Goal: Information Seeking & Learning: Check status

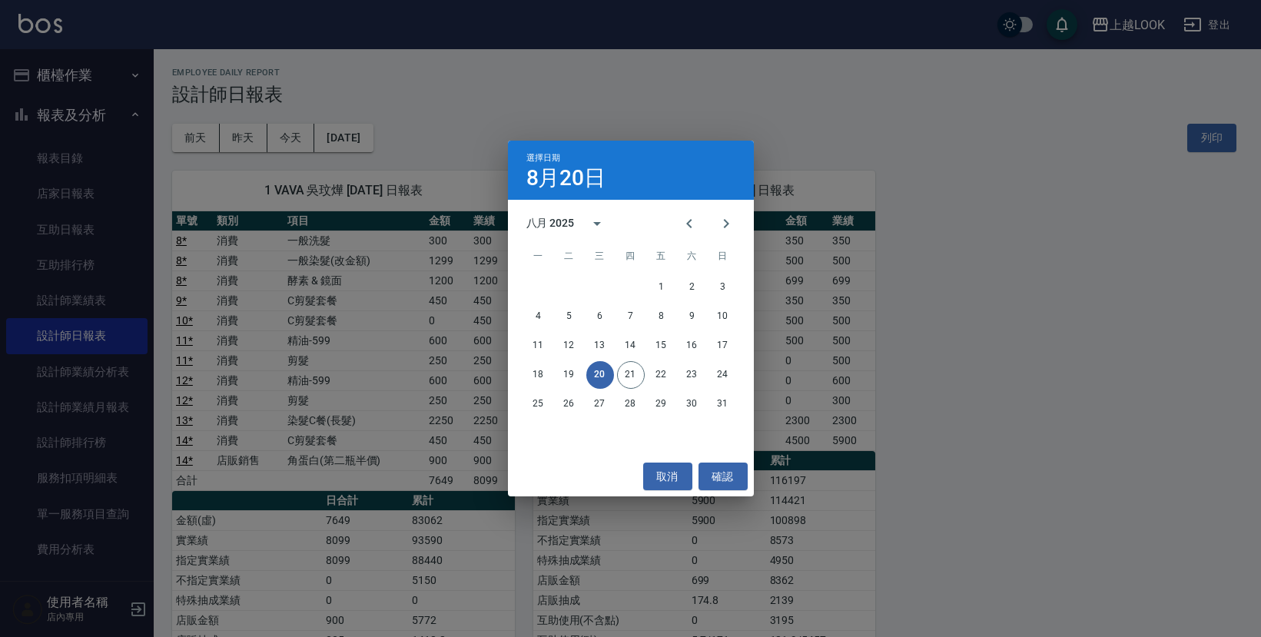
scroll to position [20, 0]
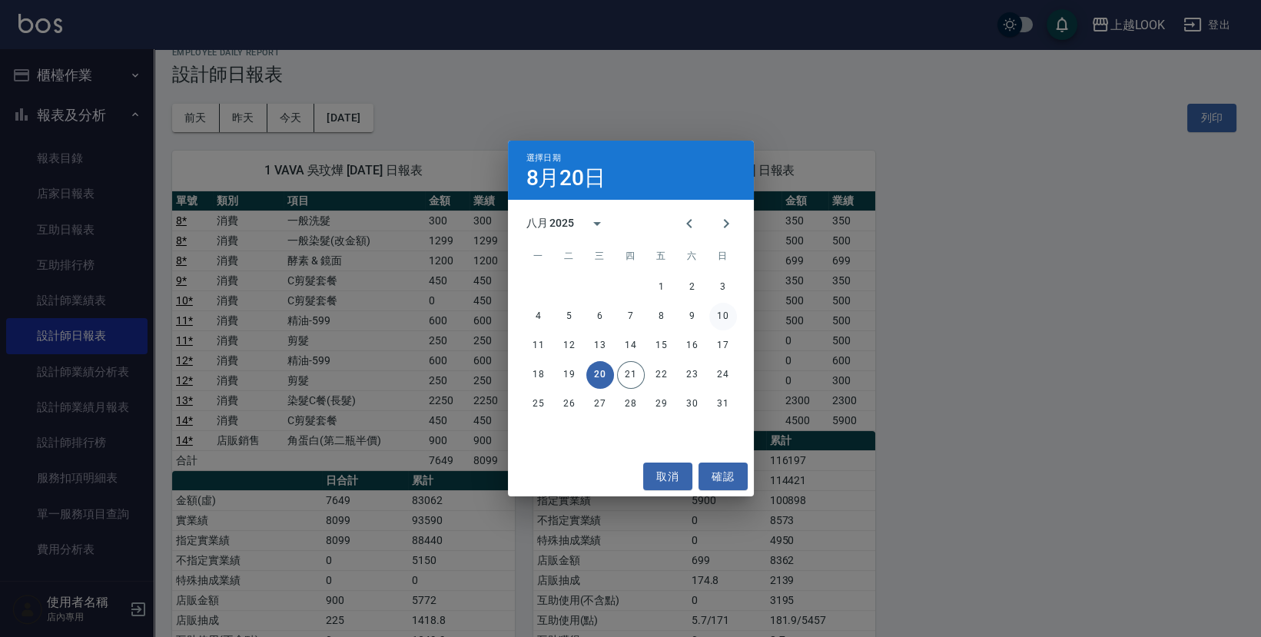
click at [720, 312] on button "10" at bounding box center [723, 317] width 28 height 28
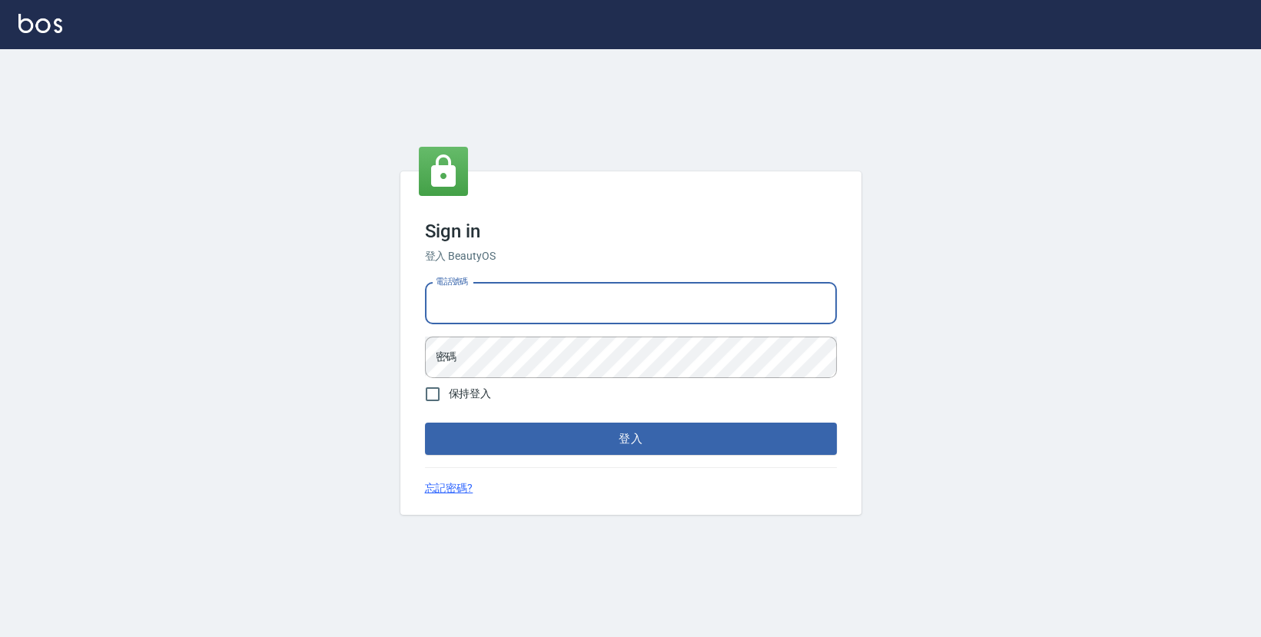
type input "0423178168"
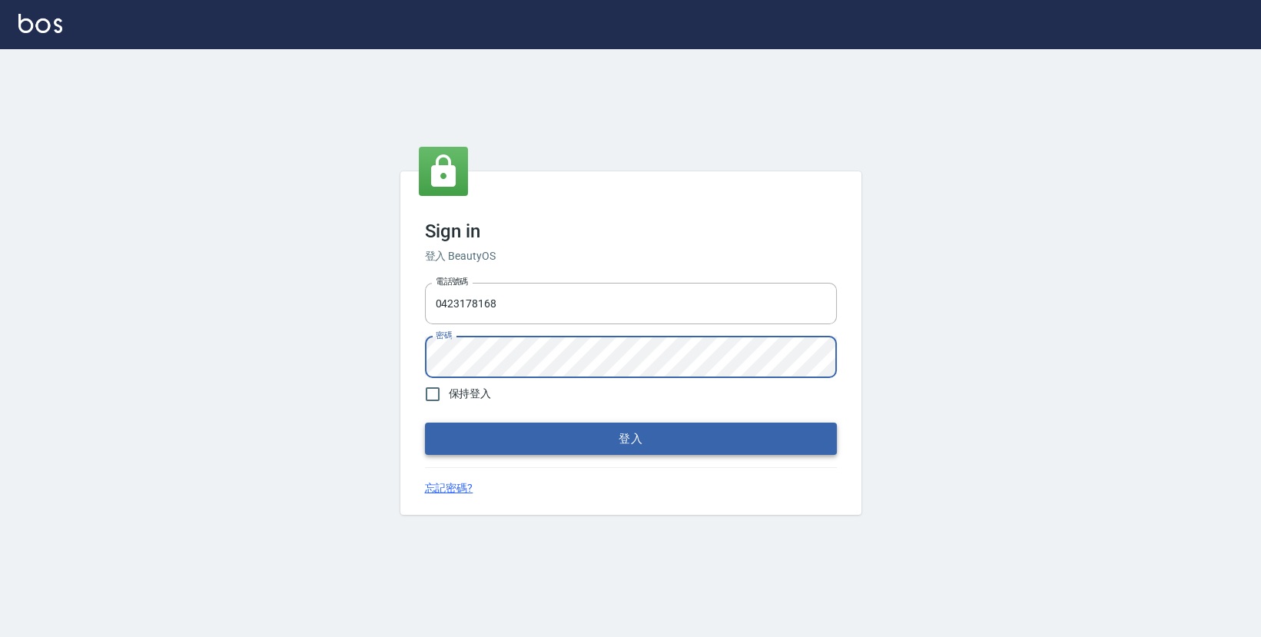
click at [536, 435] on button "登入" at bounding box center [631, 439] width 412 height 32
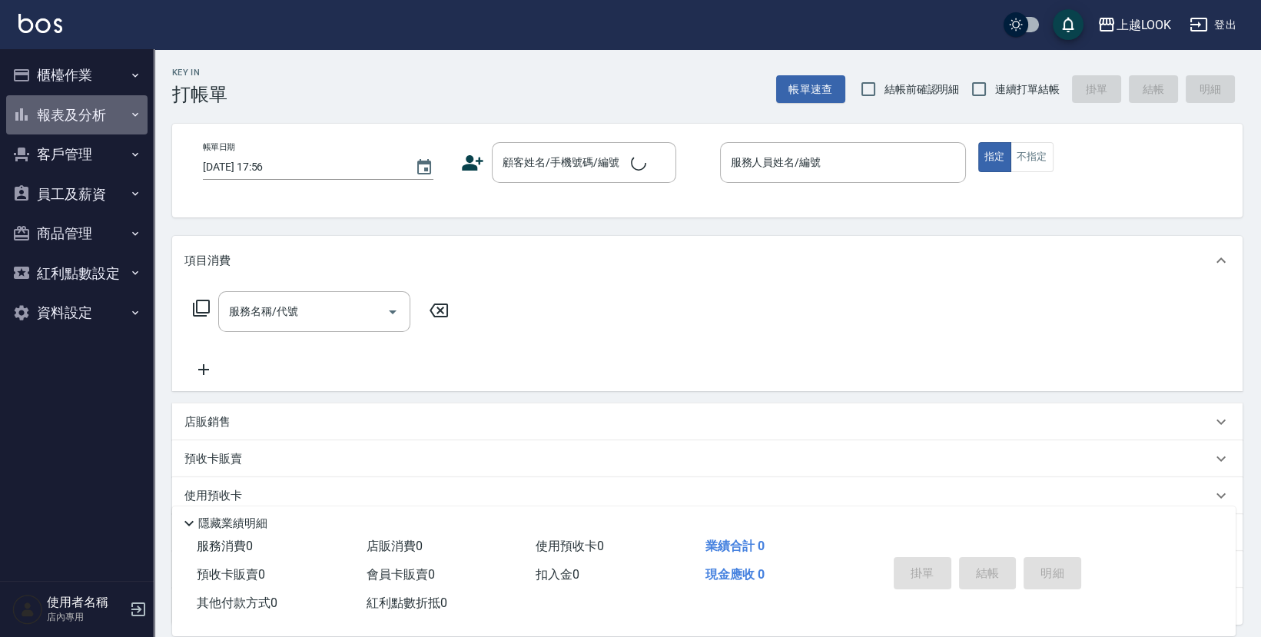
click at [86, 115] on button "報表及分析" at bounding box center [76, 115] width 141 height 40
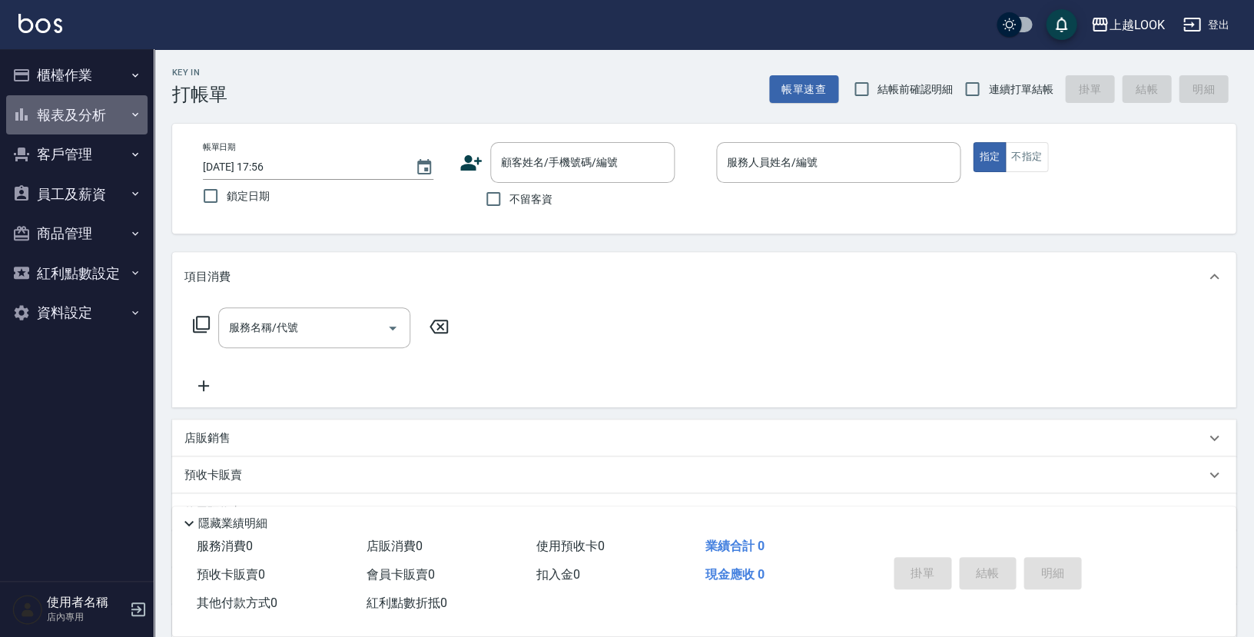
click at [77, 109] on button "報表及分析" at bounding box center [76, 115] width 141 height 40
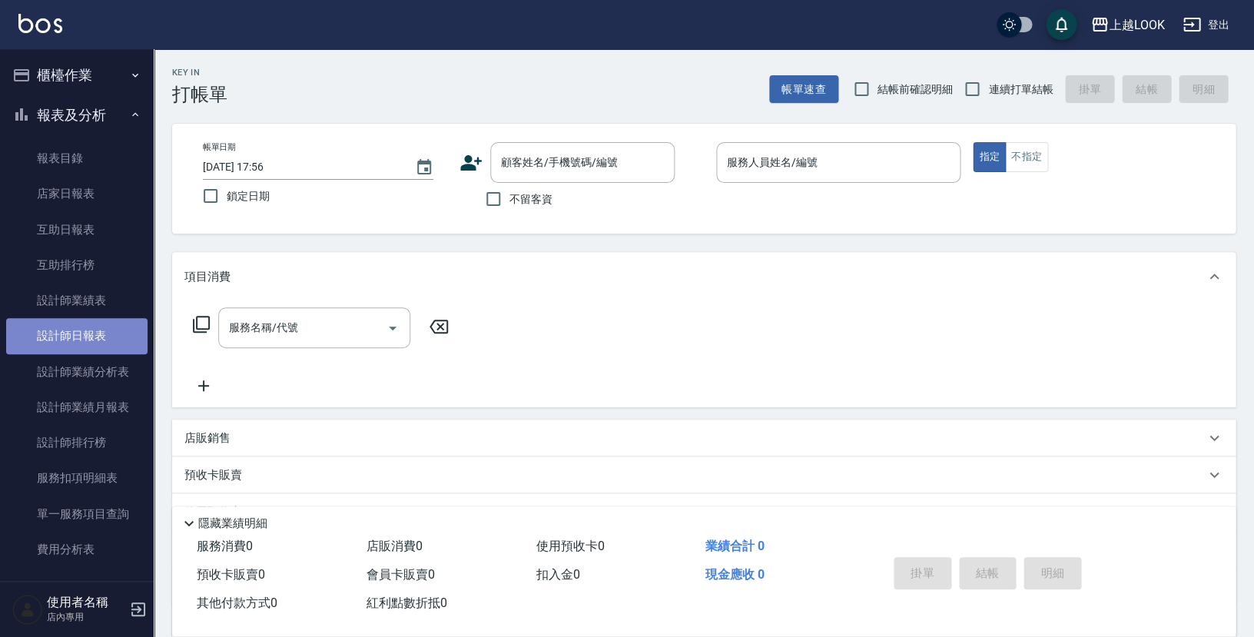
click at [103, 342] on link "設計師日報表" at bounding box center [76, 335] width 141 height 35
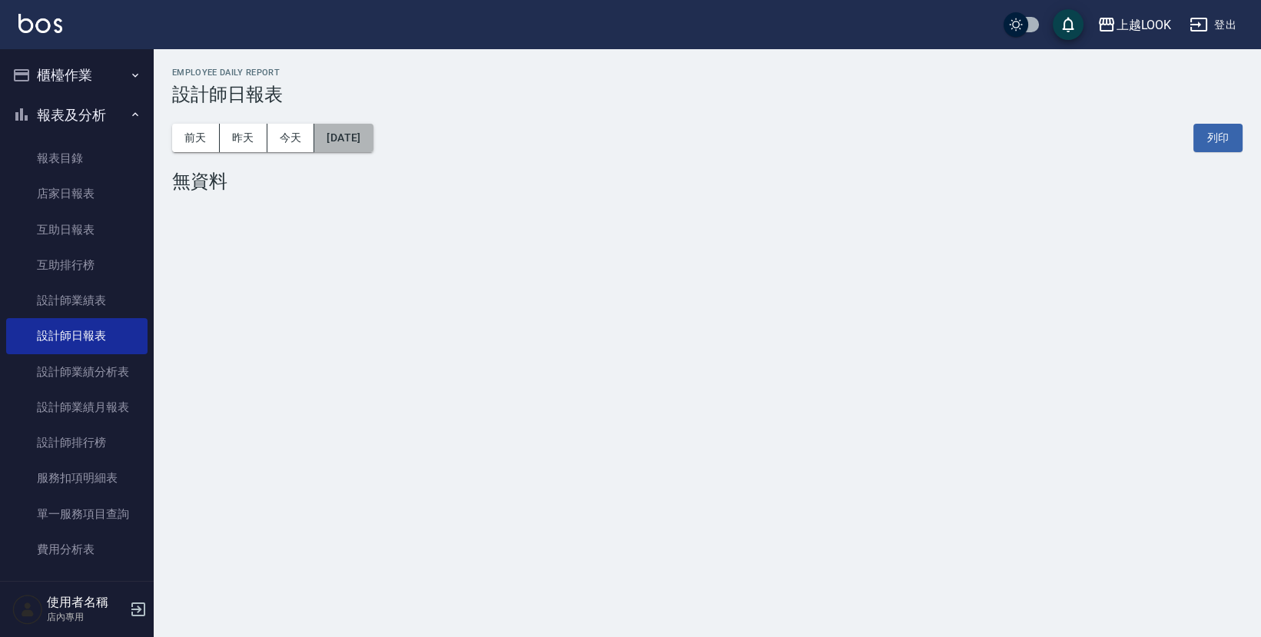
click at [339, 138] on button "2025/08/21" at bounding box center [343, 138] width 58 height 28
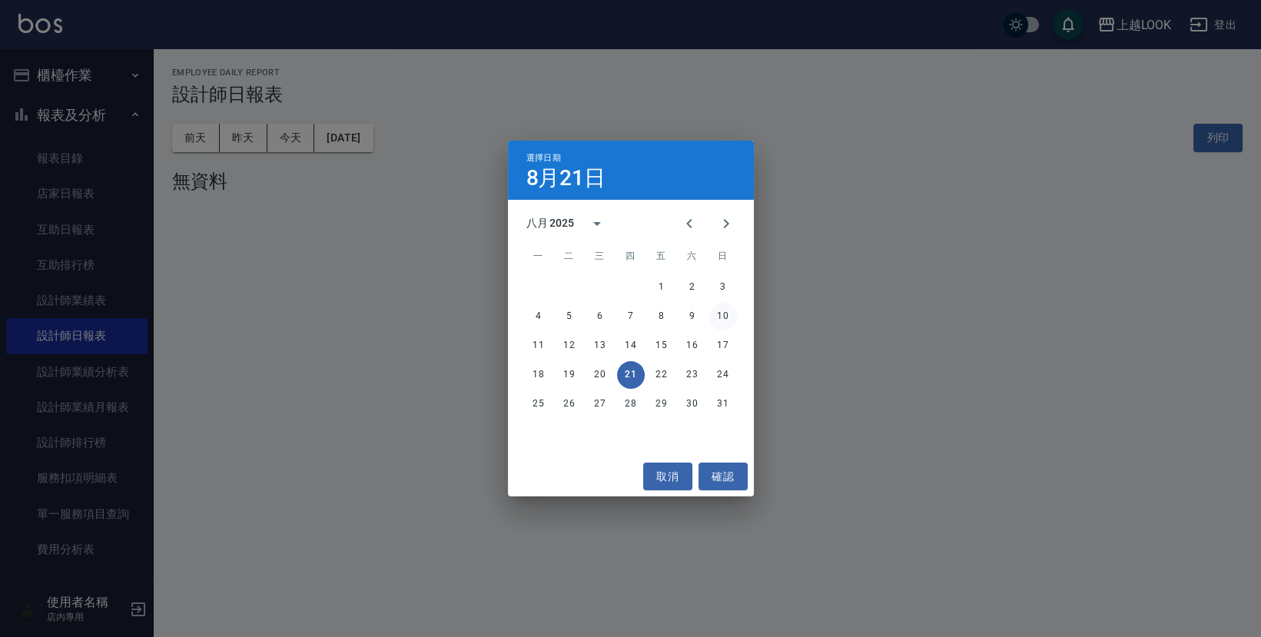
click at [723, 317] on button "10" at bounding box center [723, 317] width 28 height 28
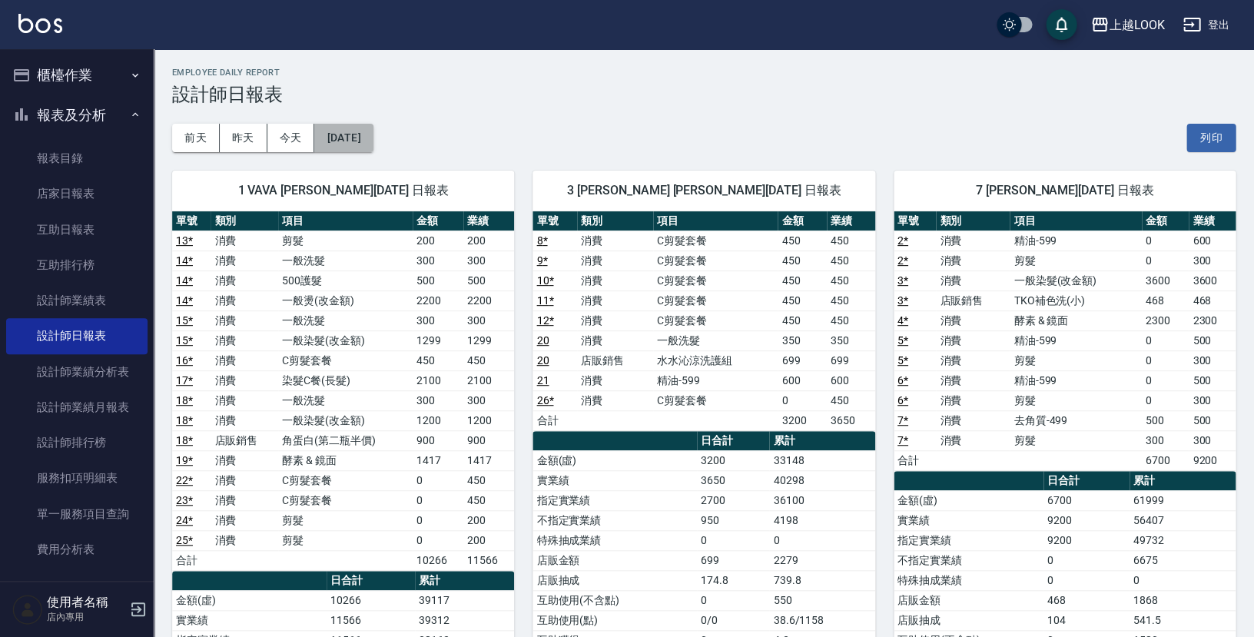
click at [373, 127] on button "[DATE]" at bounding box center [343, 138] width 58 height 28
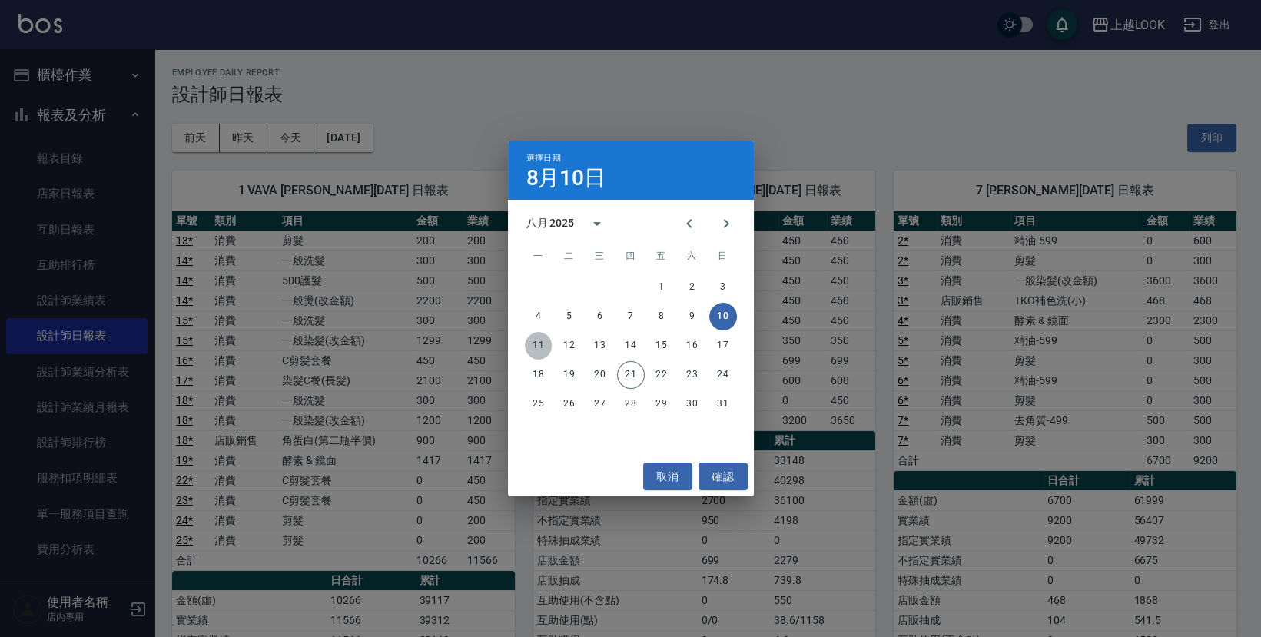
click at [540, 344] on button "11" at bounding box center [539, 346] width 28 height 28
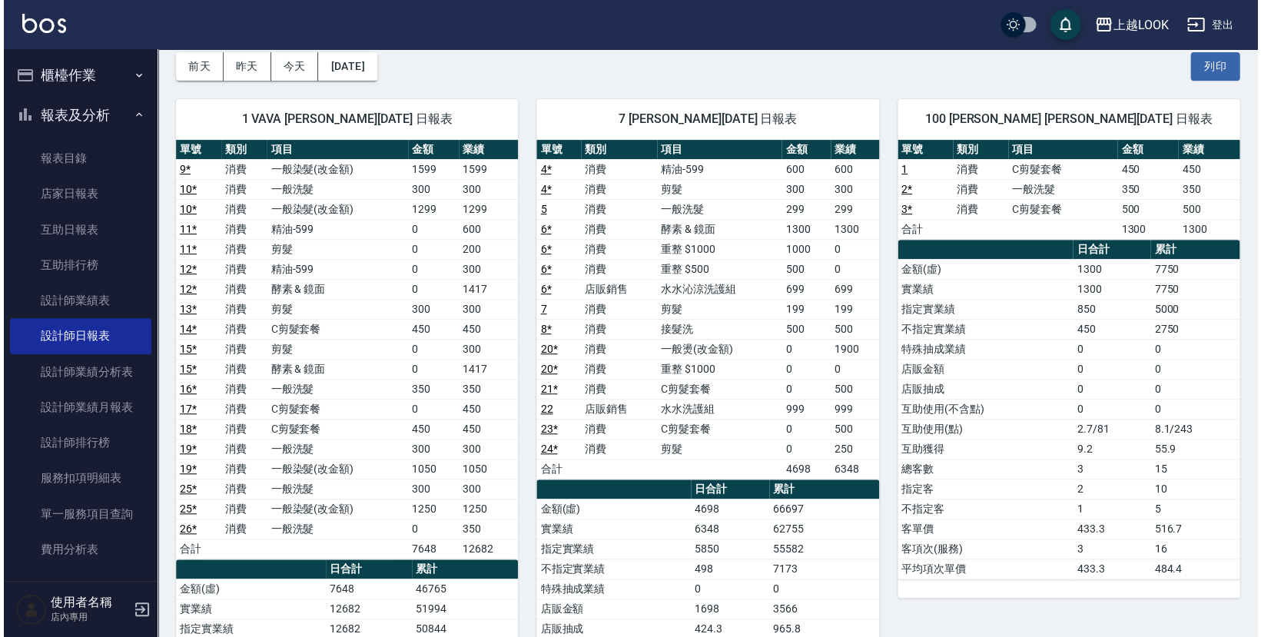
scroll to position [20, 0]
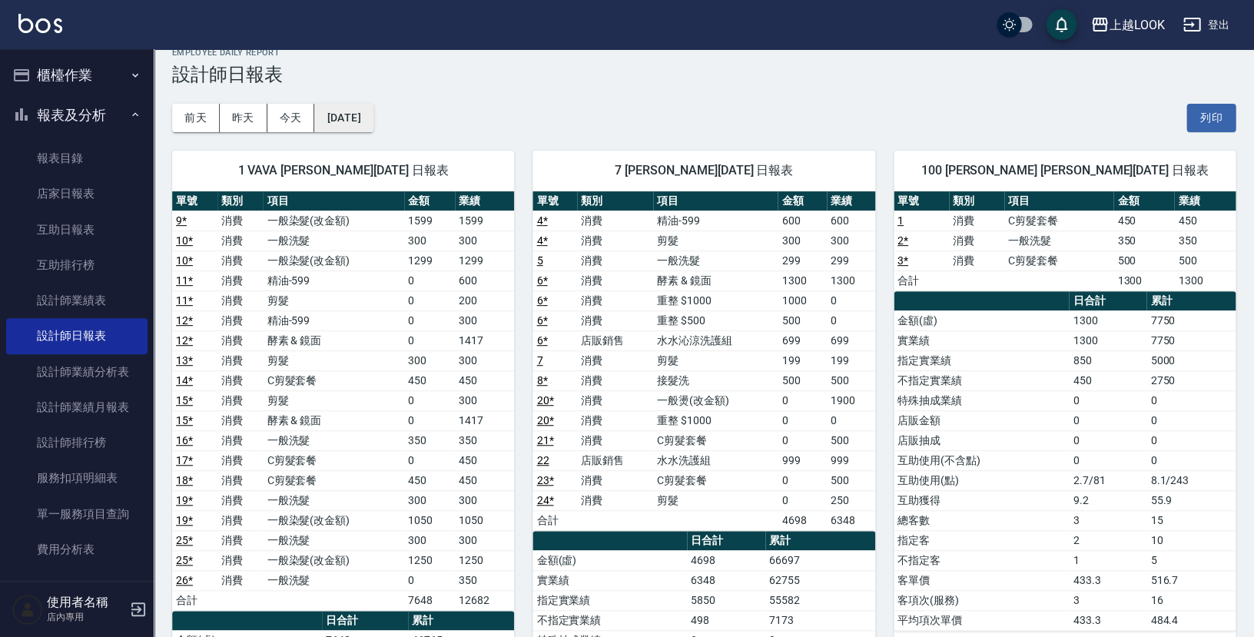
click at [373, 105] on button "2025/08/11" at bounding box center [343, 118] width 58 height 28
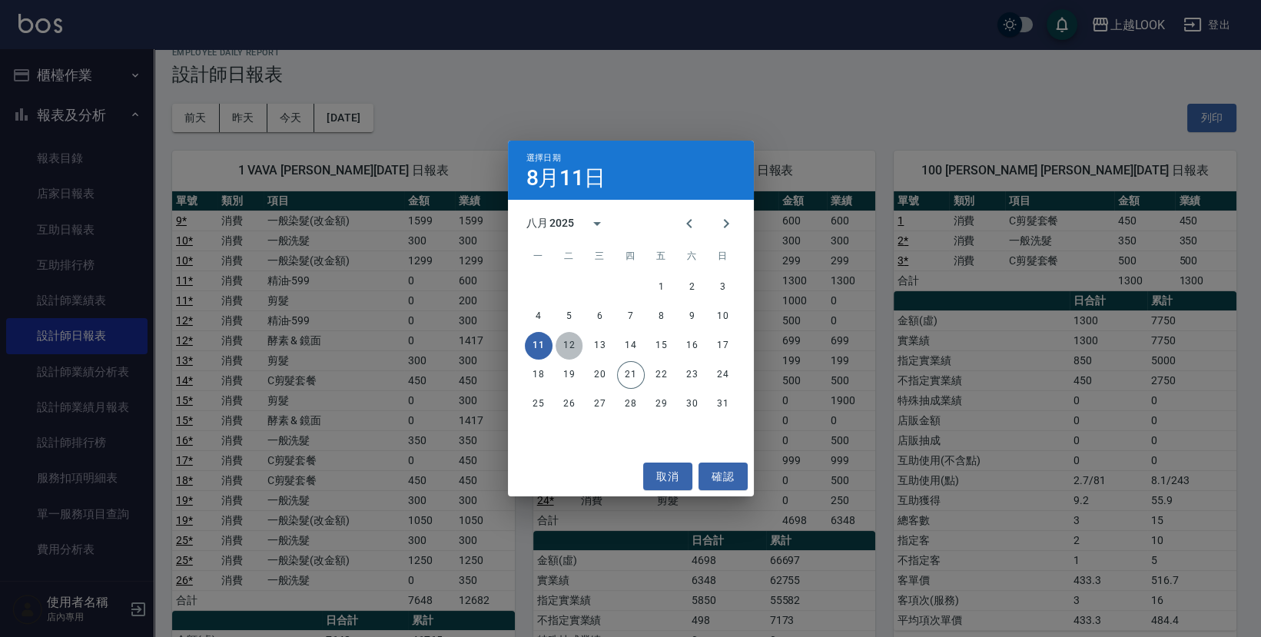
click at [570, 351] on button "12" at bounding box center [570, 346] width 28 height 28
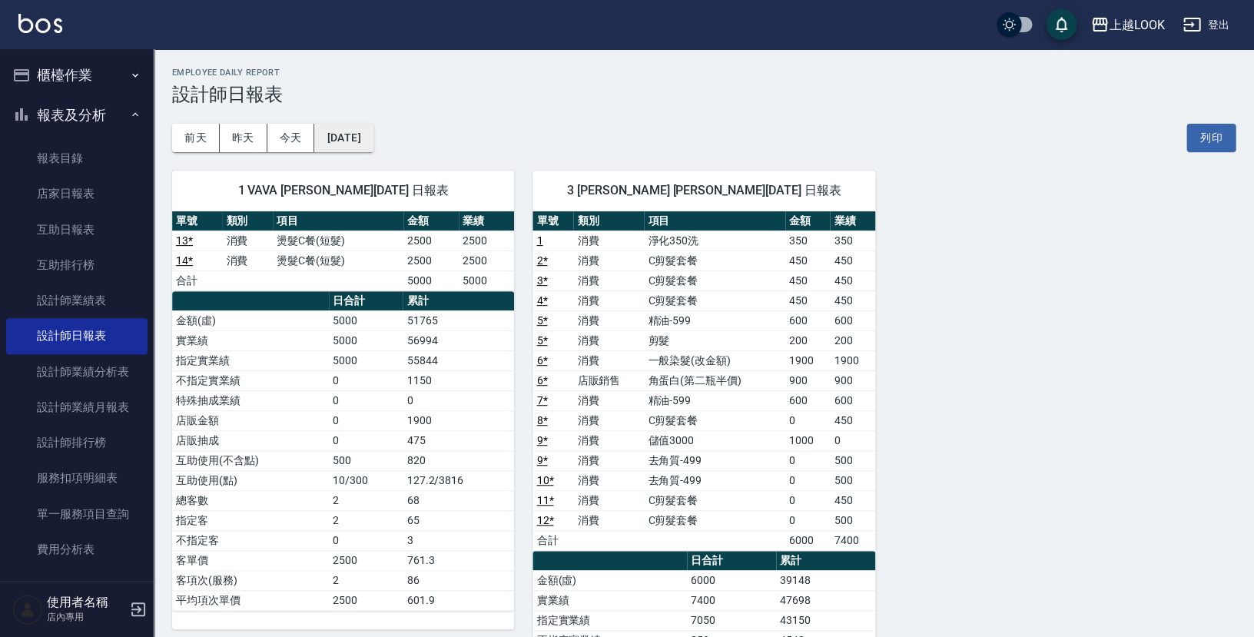
click at [354, 138] on button "2025/08/12" at bounding box center [343, 138] width 58 height 28
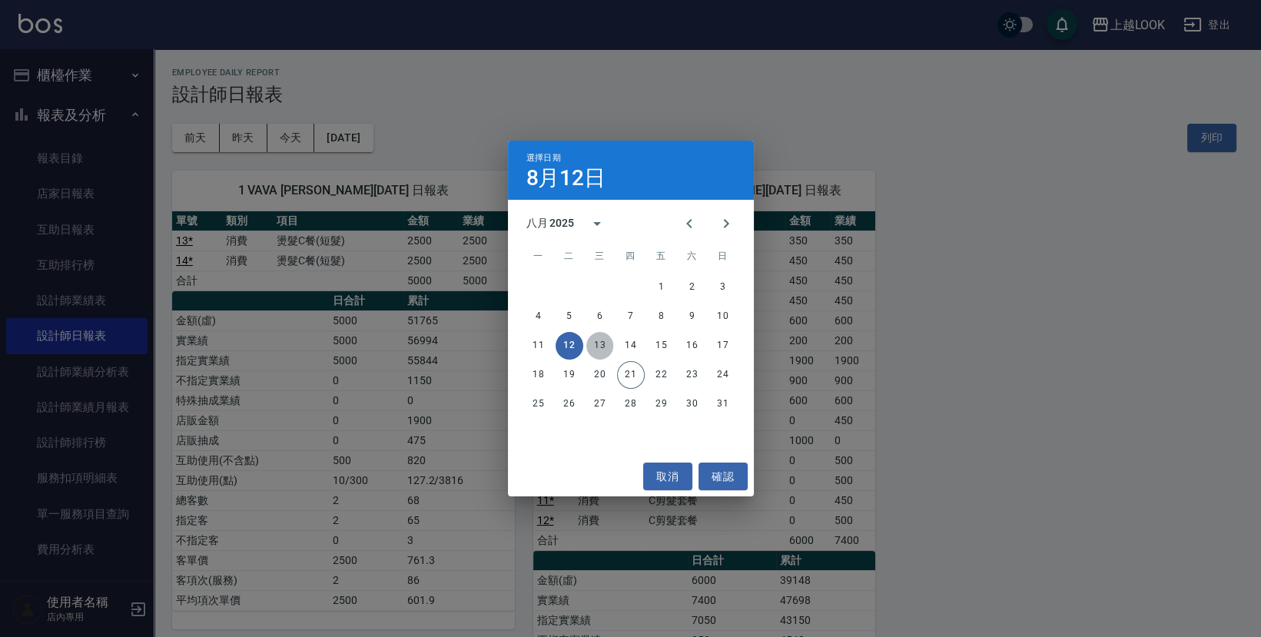
click at [600, 344] on button "13" at bounding box center [600, 346] width 28 height 28
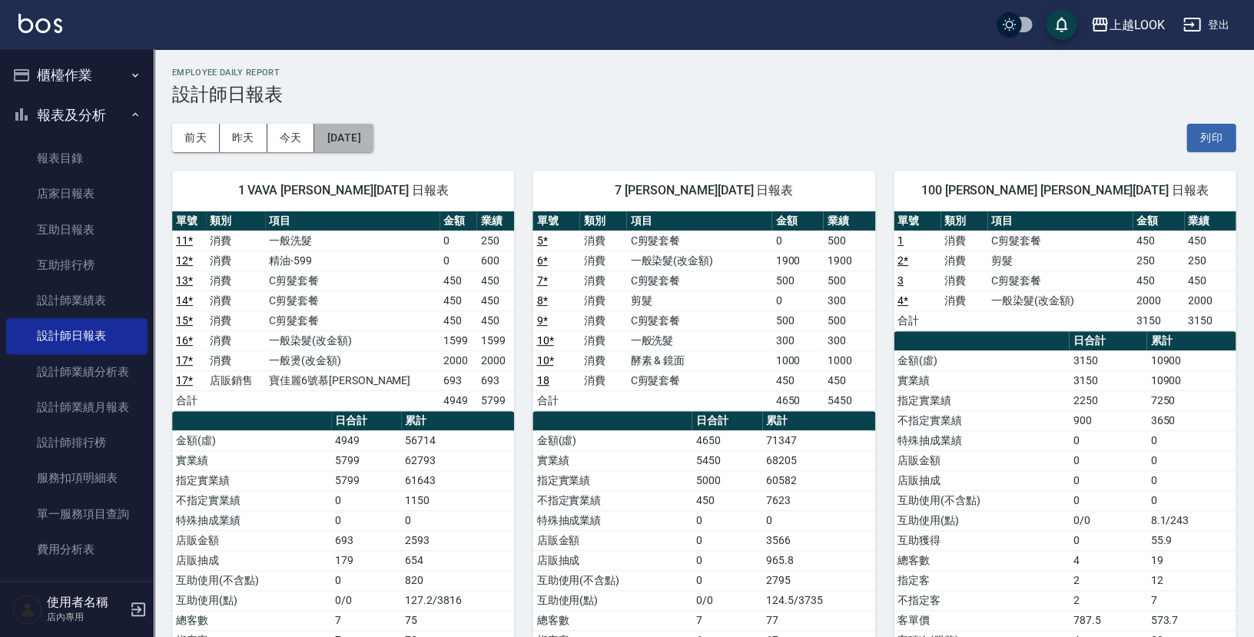
click at [373, 125] on button "2025/08/13" at bounding box center [343, 138] width 58 height 28
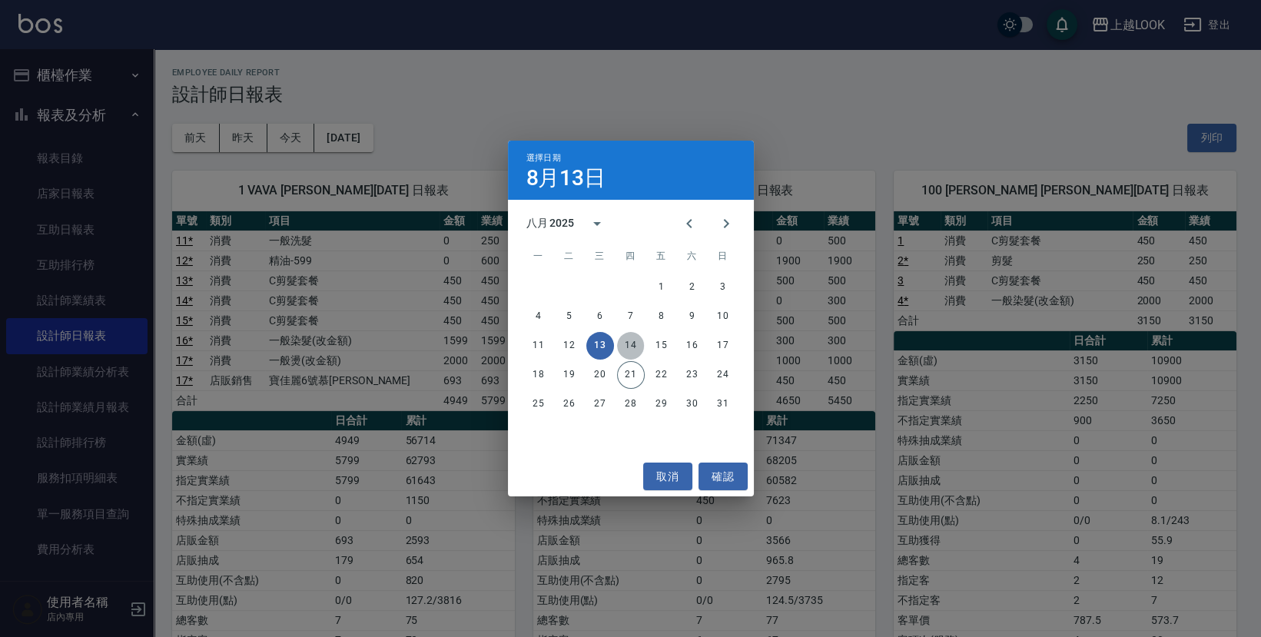
click at [633, 343] on button "14" at bounding box center [631, 346] width 28 height 28
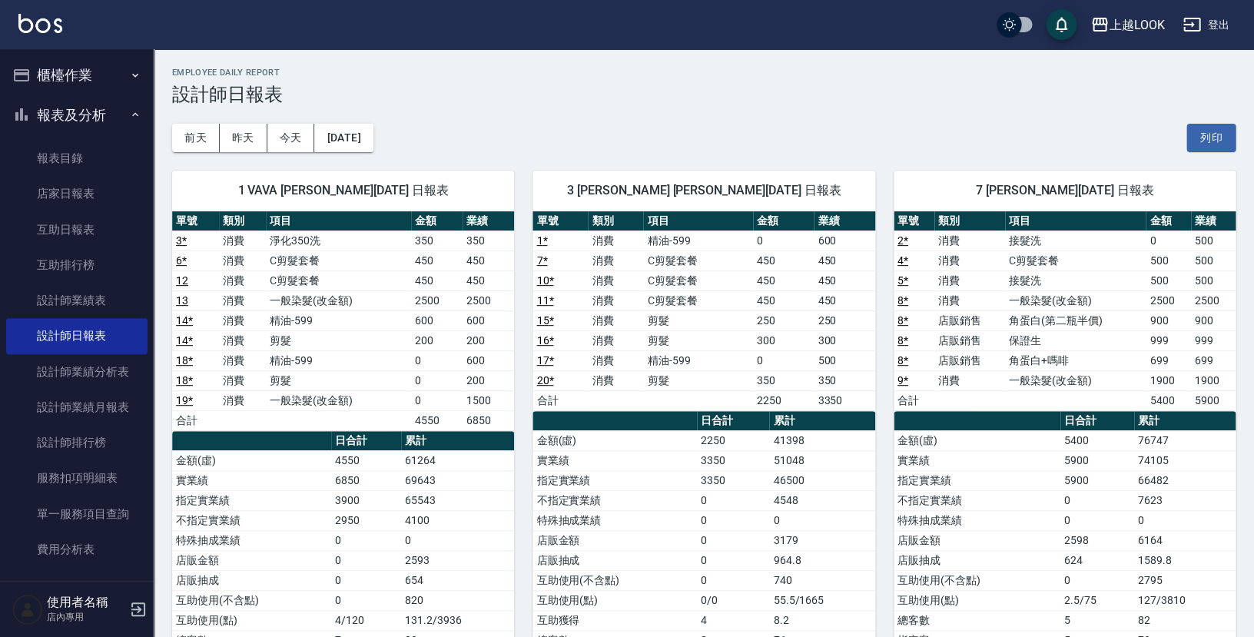
click at [387, 112] on div "前天 昨天 今天 2025/08/14 列印" at bounding box center [704, 137] width 1064 height 65
click at [373, 133] on button "2025/08/14" at bounding box center [343, 138] width 58 height 28
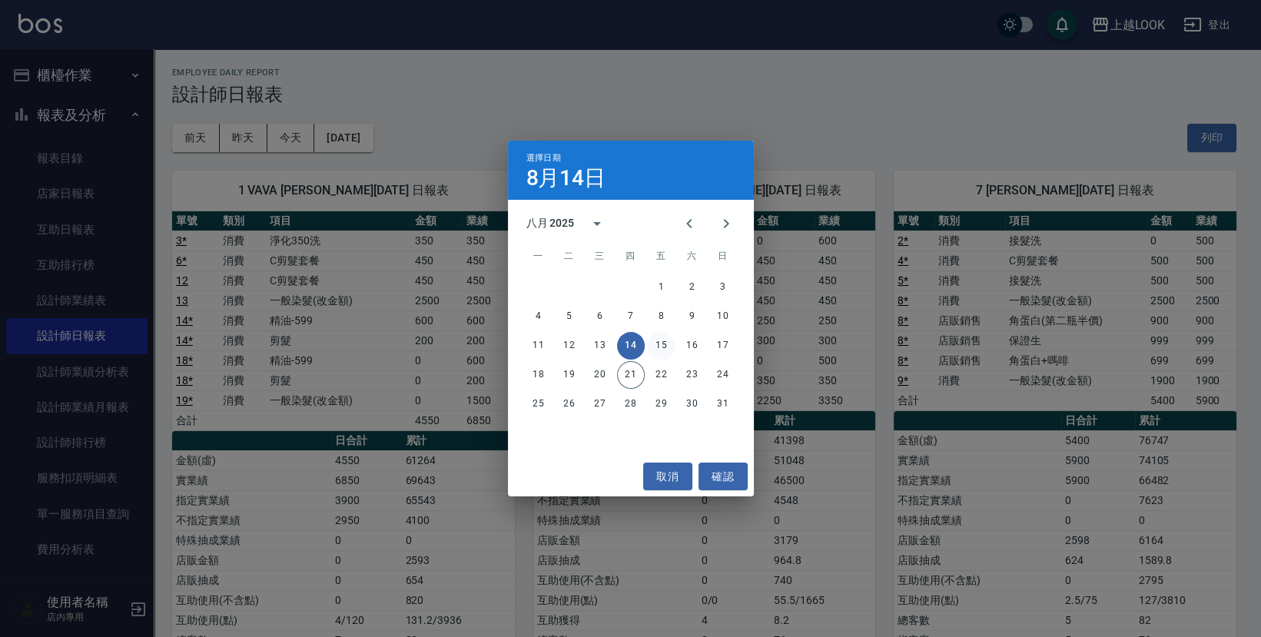
click at [657, 342] on button "15" at bounding box center [662, 346] width 28 height 28
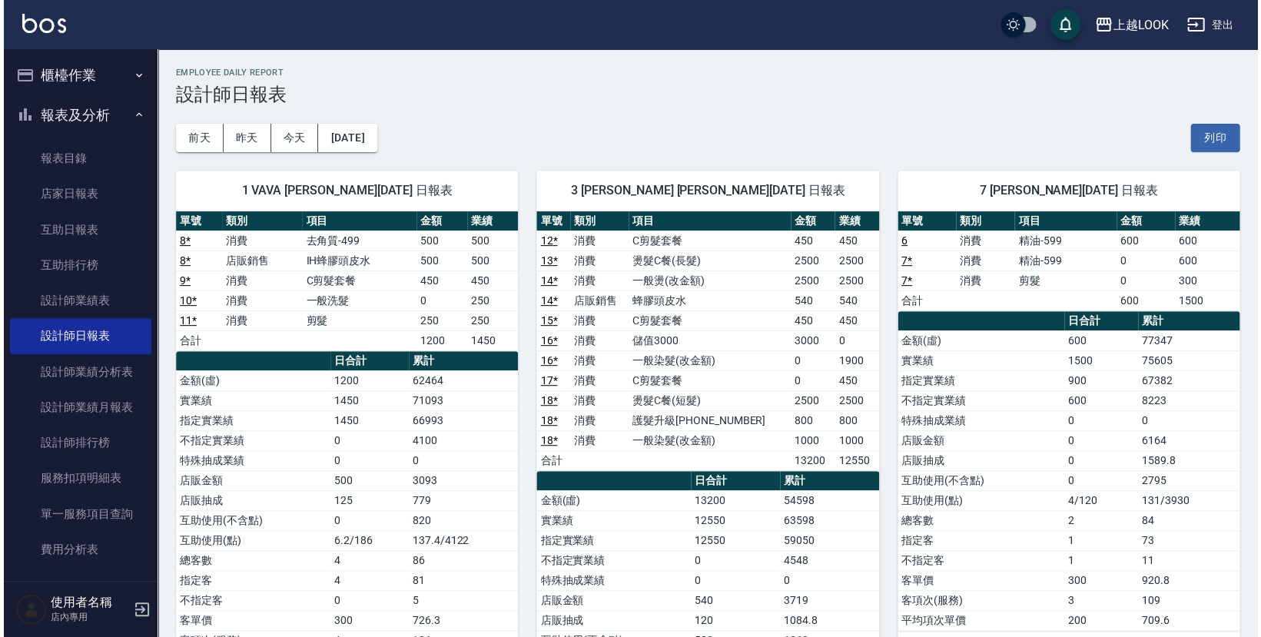
scroll to position [2, 0]
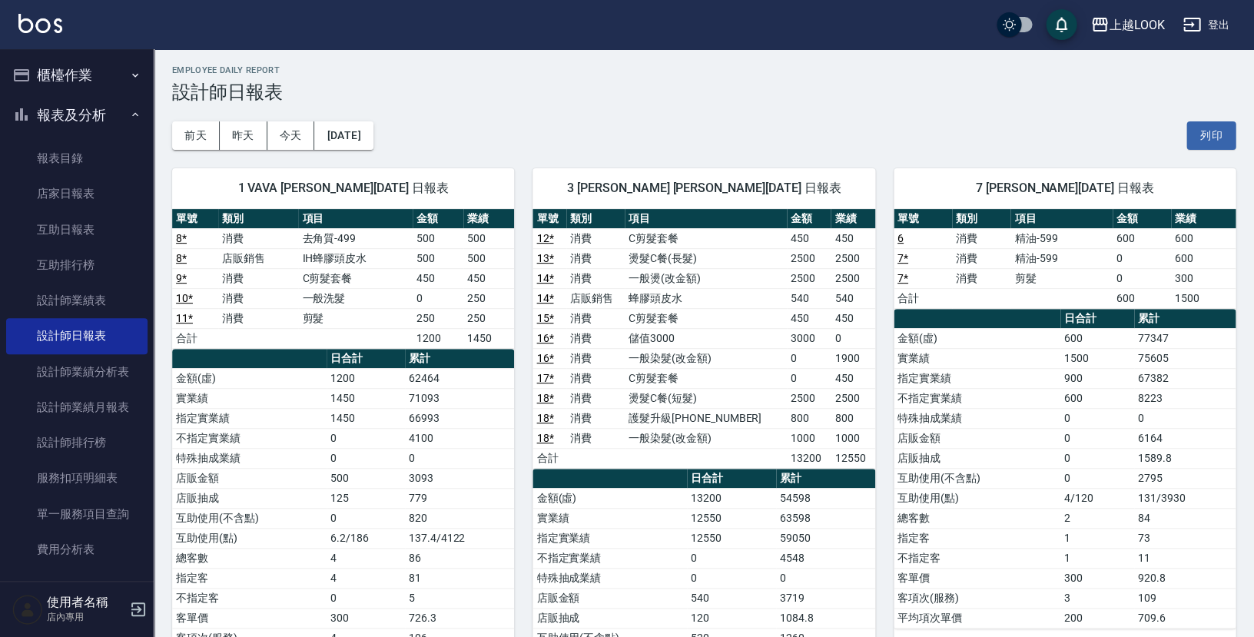
click at [346, 152] on div "1 VAVA 吳玟燁 08/15/2025 日報表 單號 類別 項目 金額 業績 8 * 消費 去角質-499 500 500 8 * 店販銷售 IH蜂膠頭皮…" at bounding box center [334, 488] width 360 height 677
click at [350, 135] on button "2025/08/15" at bounding box center [343, 135] width 58 height 28
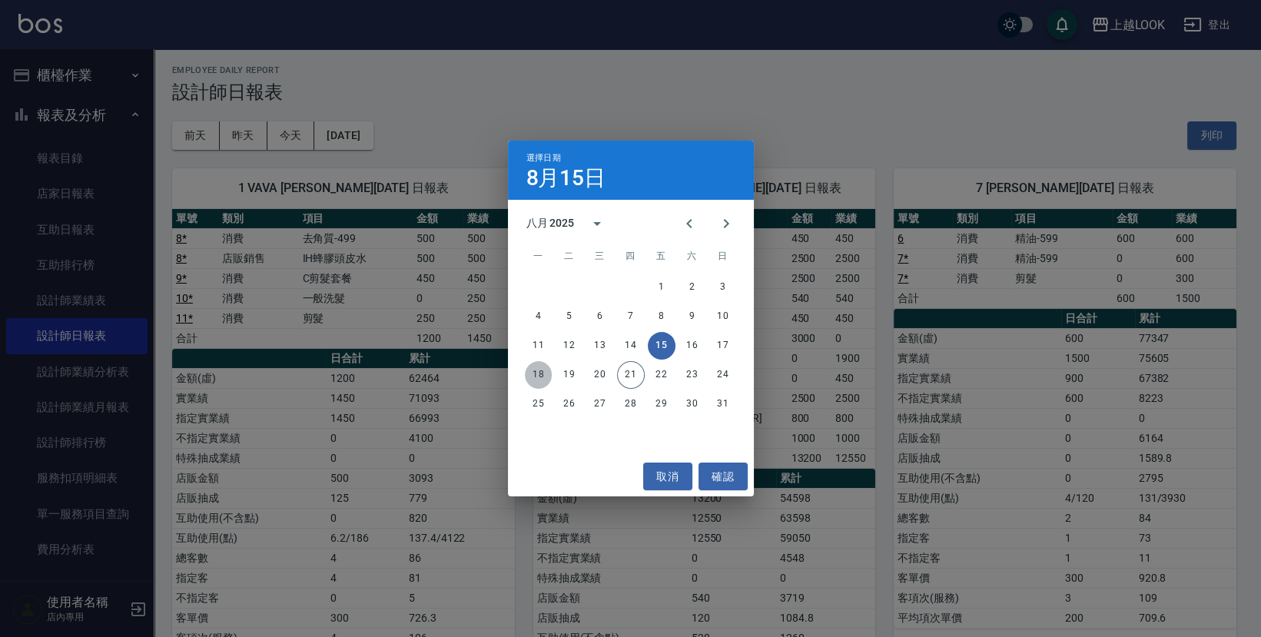
click at [532, 370] on button "18" at bounding box center [539, 375] width 28 height 28
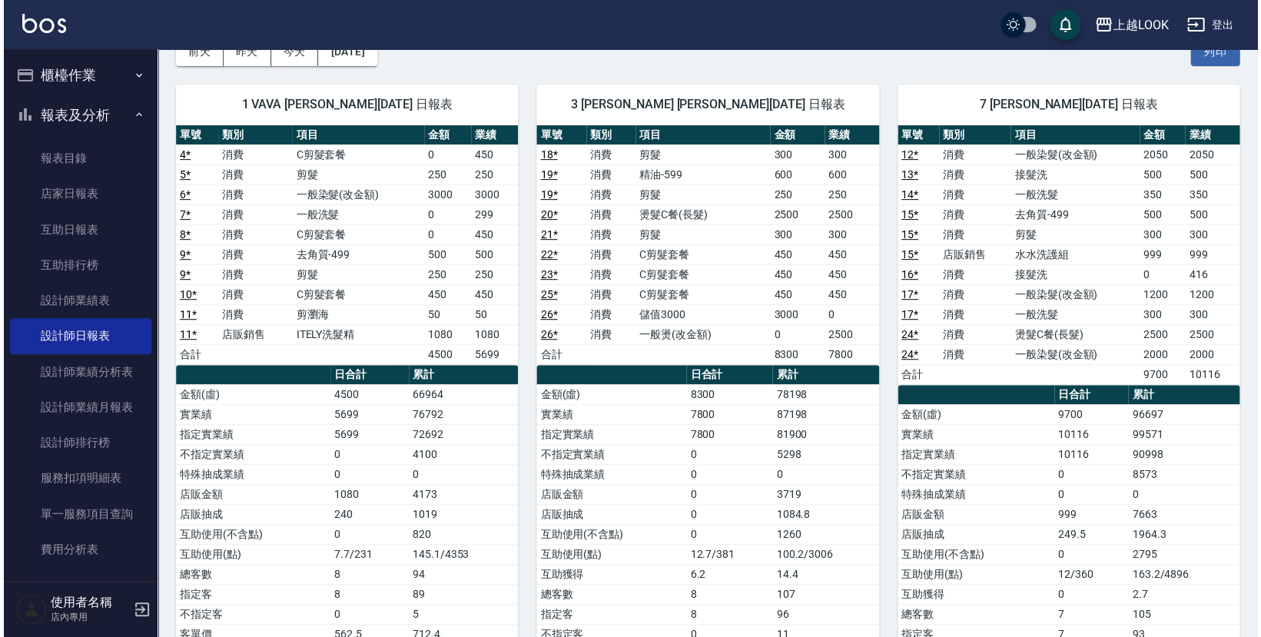
scroll to position [35, 0]
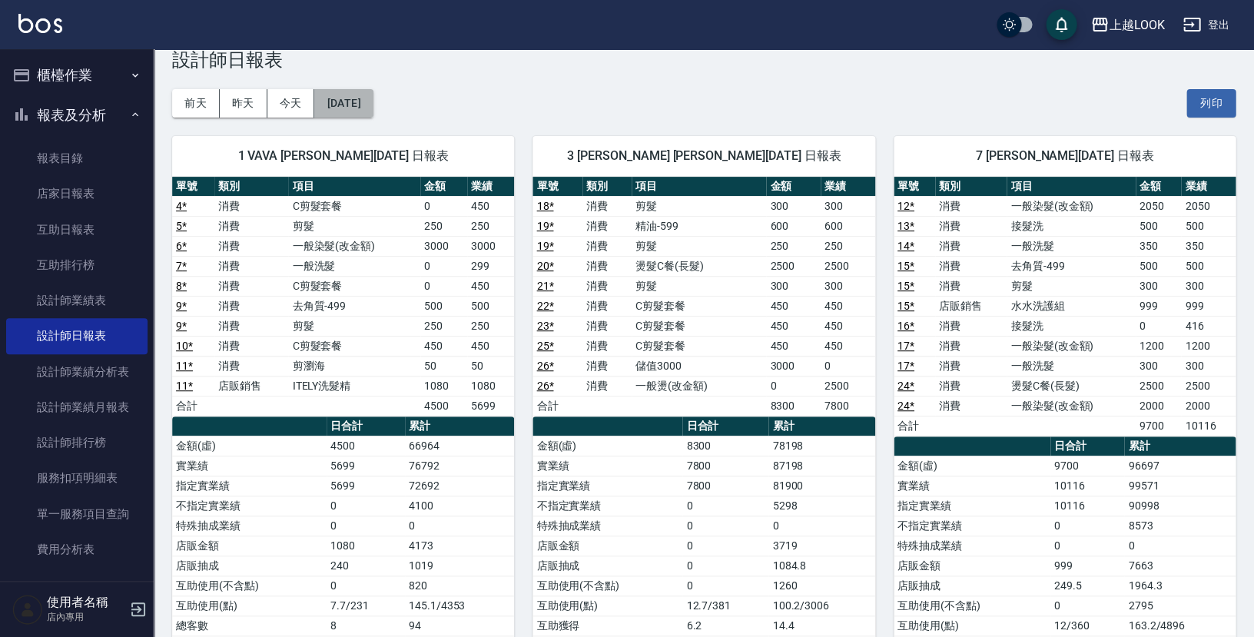
click at [373, 97] on button "2025/08/18" at bounding box center [343, 103] width 58 height 28
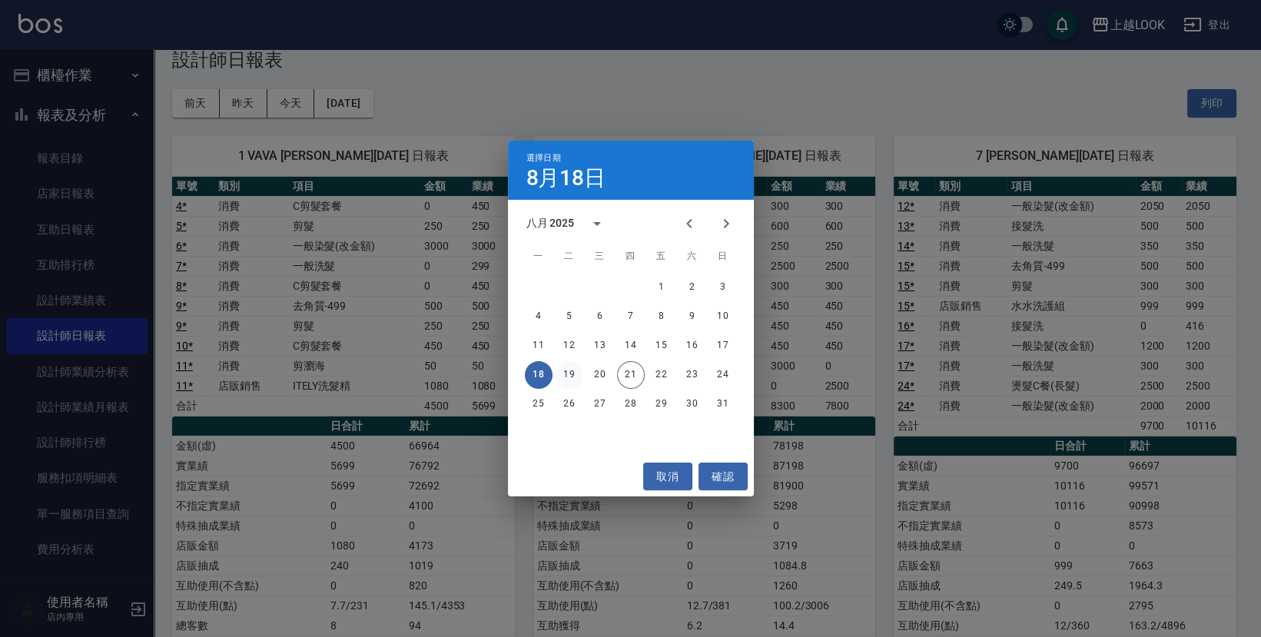
click at [566, 373] on button "19" at bounding box center [570, 375] width 28 height 28
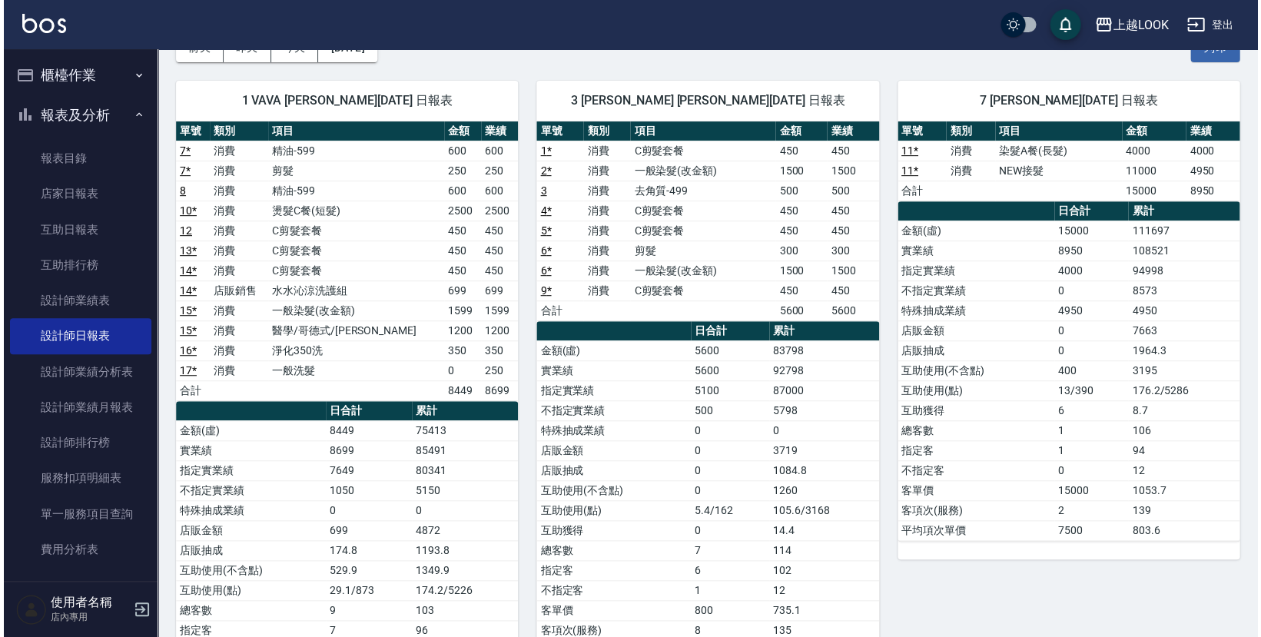
scroll to position [66, 0]
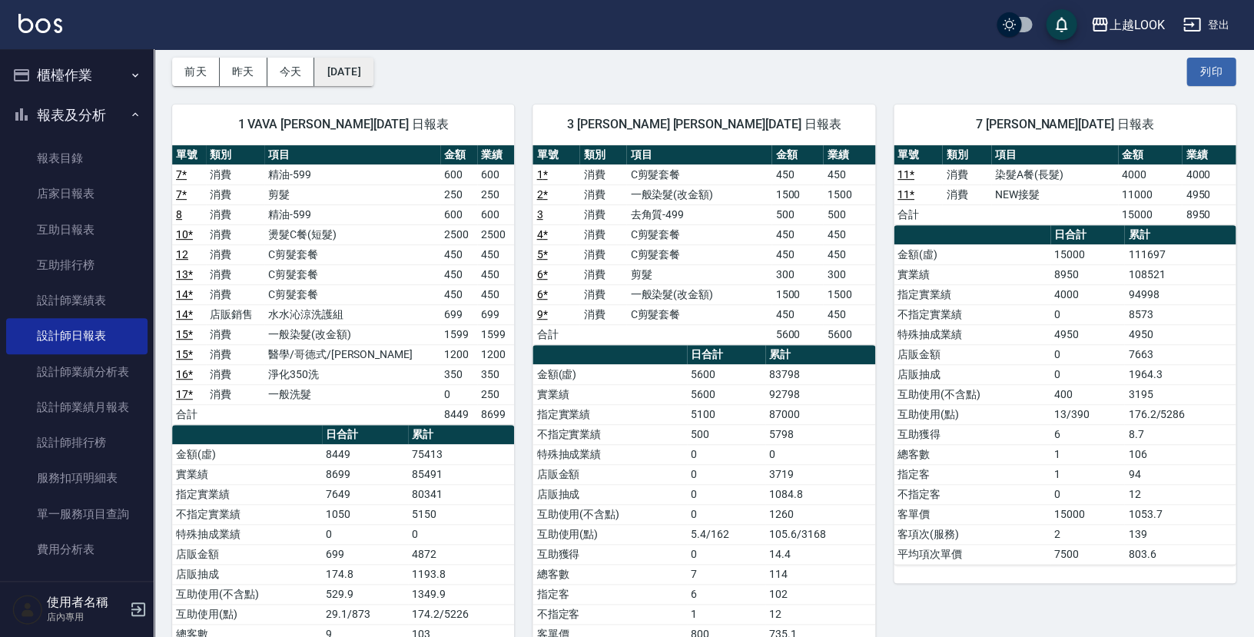
click at [373, 65] on button "2025/08/19" at bounding box center [343, 72] width 58 height 28
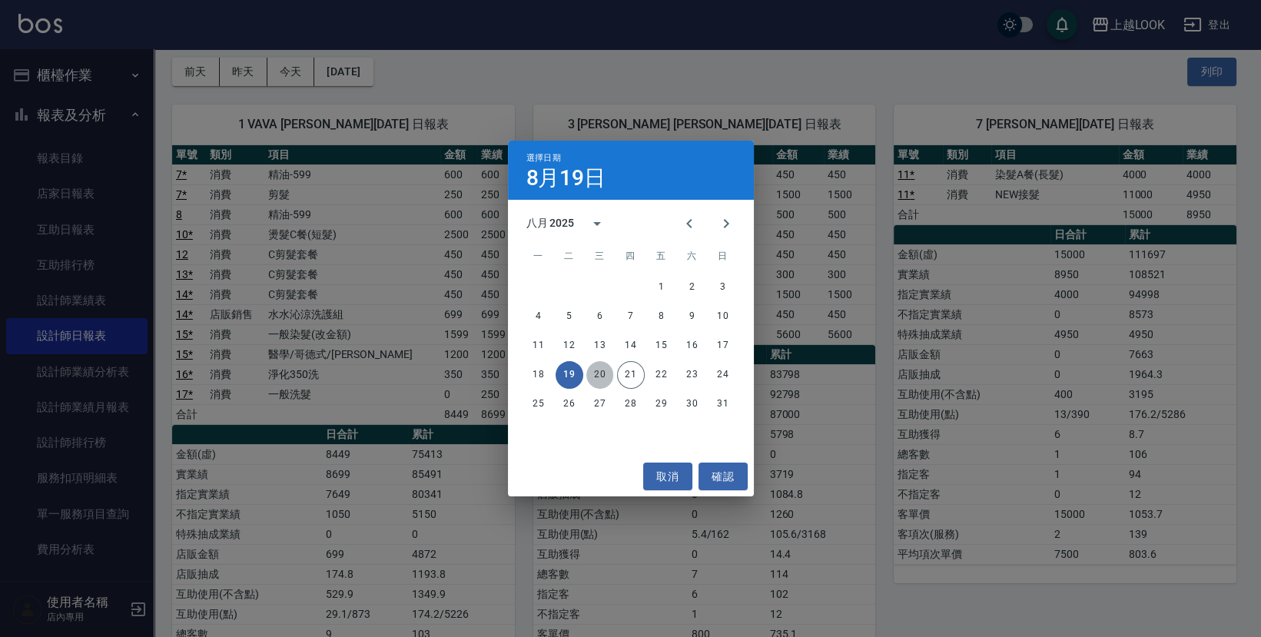
click at [600, 377] on button "20" at bounding box center [600, 375] width 28 height 28
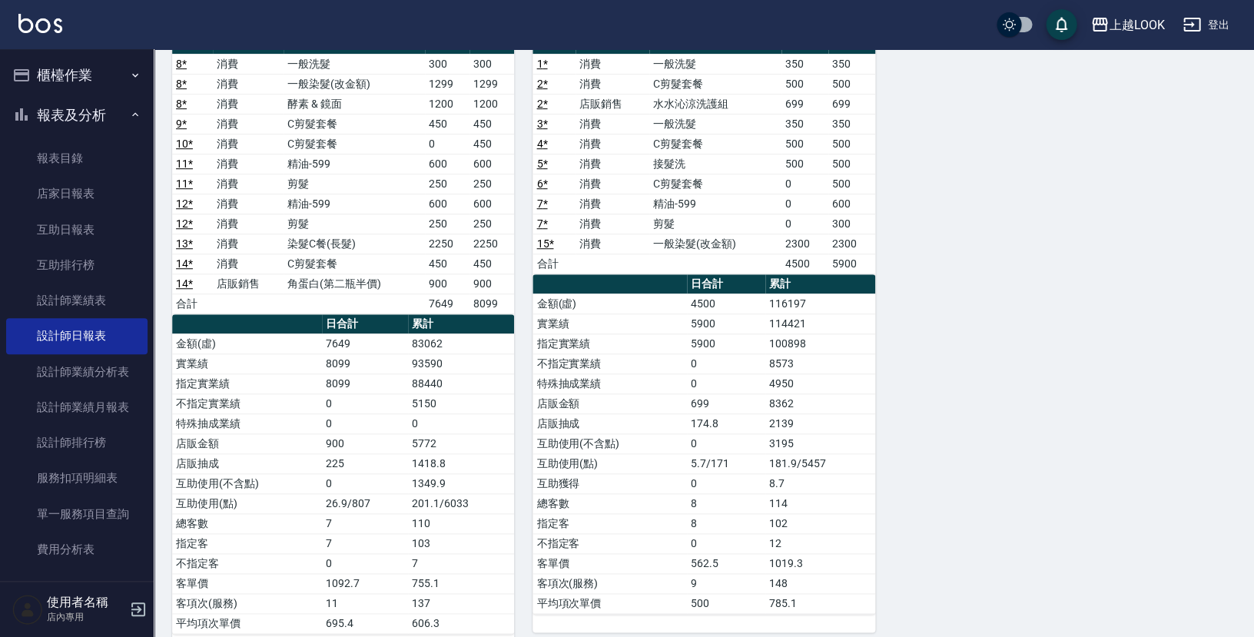
scroll to position [203, 0]
